Goal: Navigation & Orientation: Go to known website

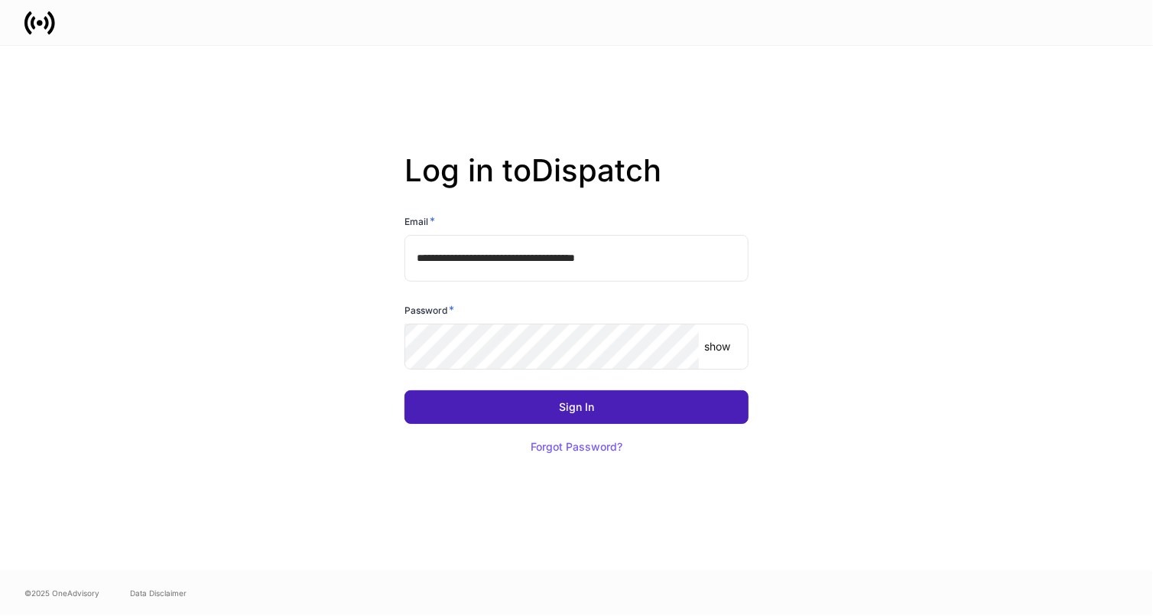
click at [598, 408] on button "Sign In" at bounding box center [577, 407] width 344 height 34
